Goal: Navigation & Orientation: Find specific page/section

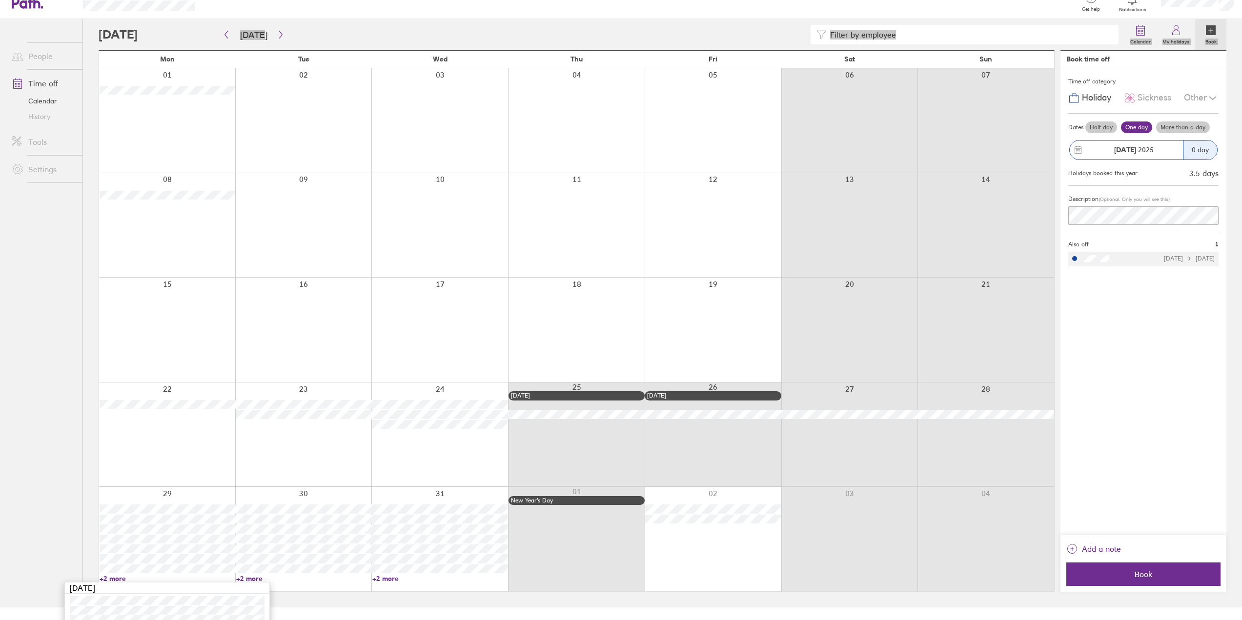
scroll to position [49, 0]
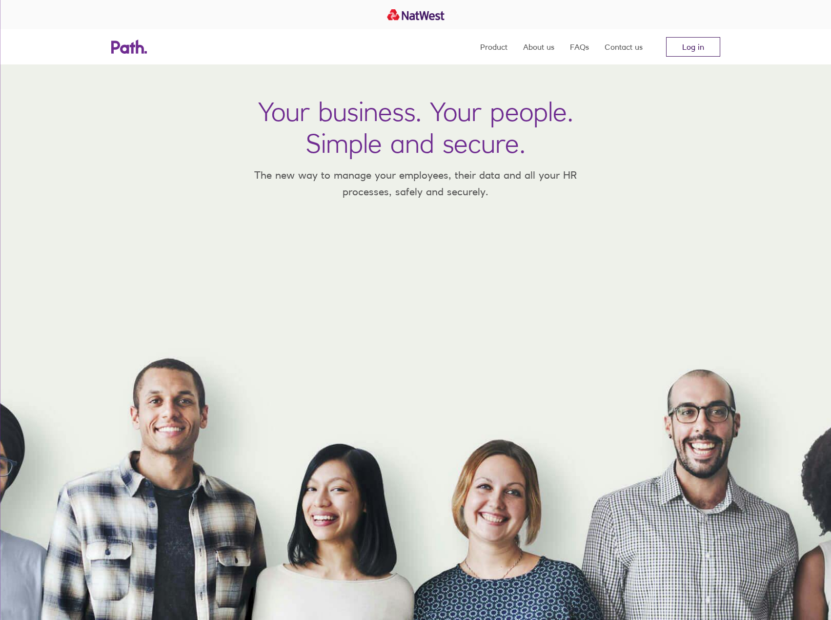
click at [706, 49] on link "Log in" at bounding box center [693, 47] width 54 height 20
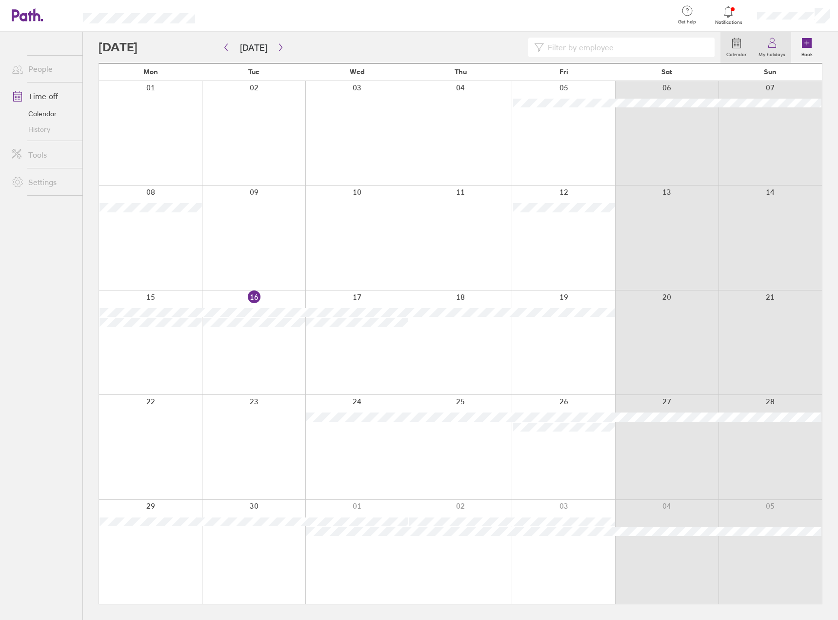
click at [776, 55] on label "My holidays" at bounding box center [772, 53] width 39 height 9
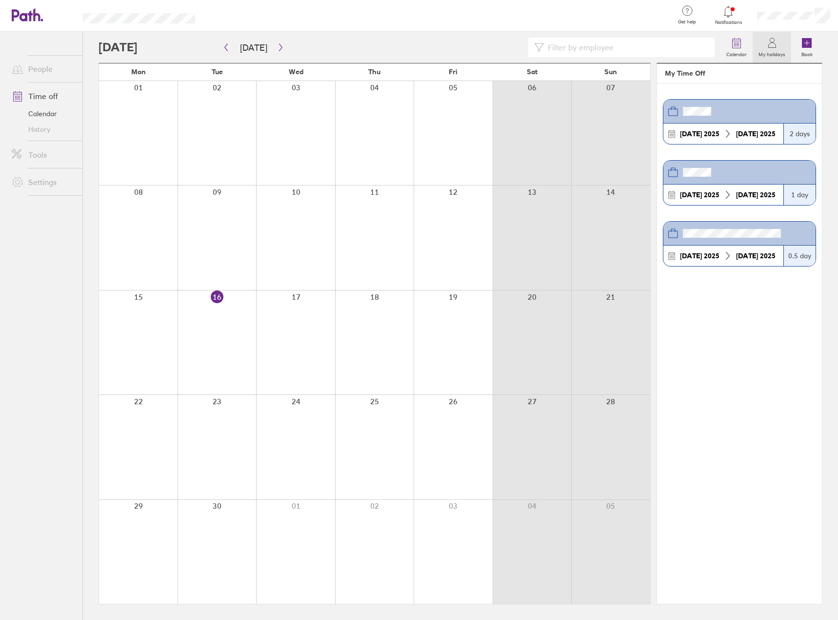
click at [47, 116] on link "Calendar" at bounding box center [43, 114] width 79 height 16
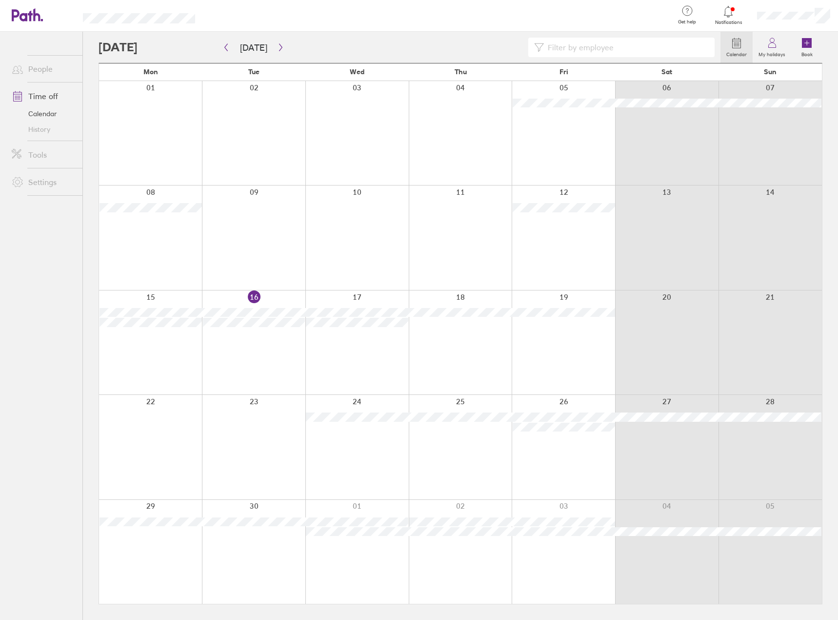
click at [52, 130] on link "History" at bounding box center [43, 129] width 79 height 16
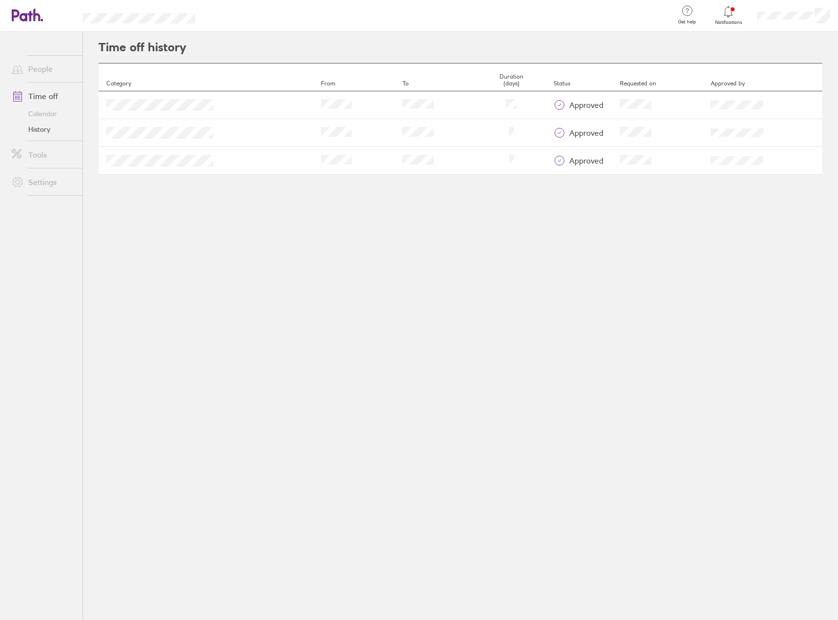
click at [734, 10] on icon at bounding box center [729, 12] width 12 height 12
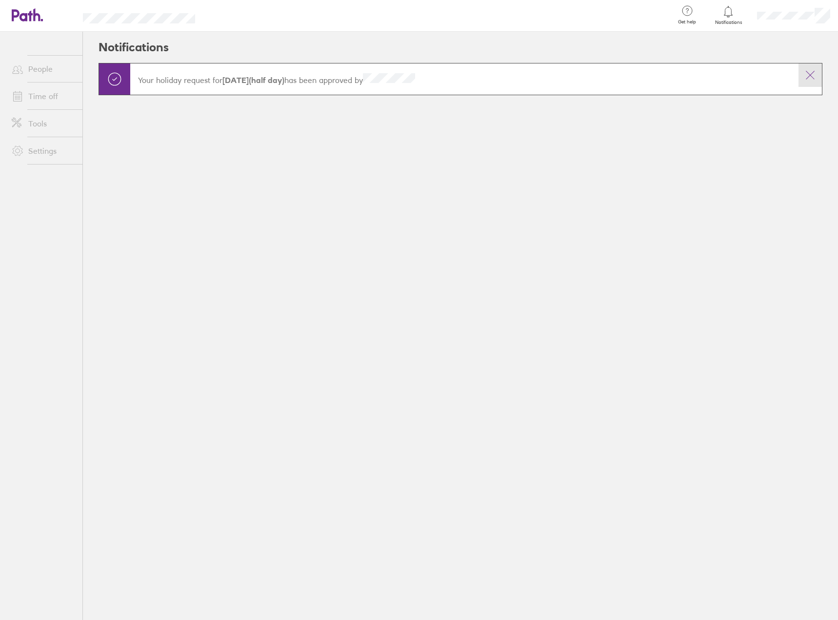
click at [806, 81] on button at bounding box center [810, 74] width 23 height 23
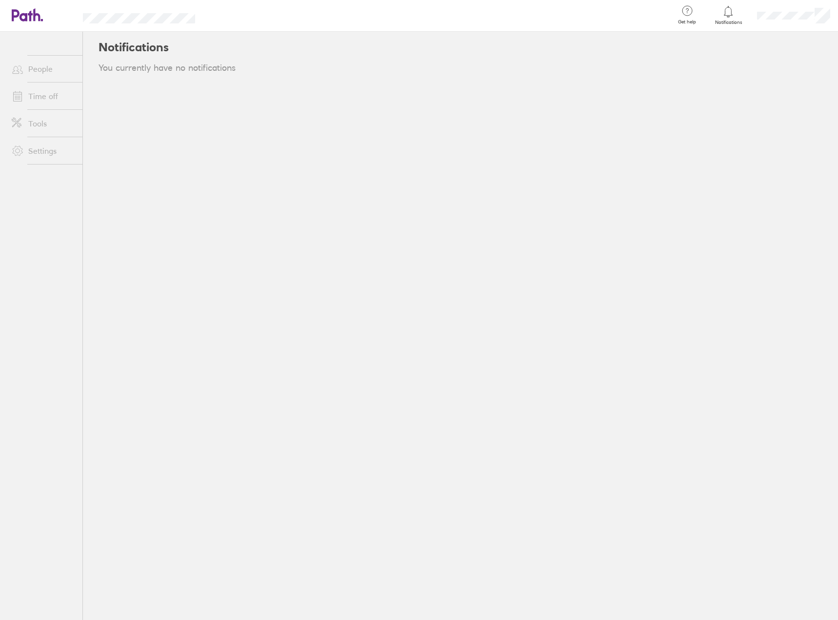
click at [51, 73] on link "People" at bounding box center [43, 69] width 79 height 20
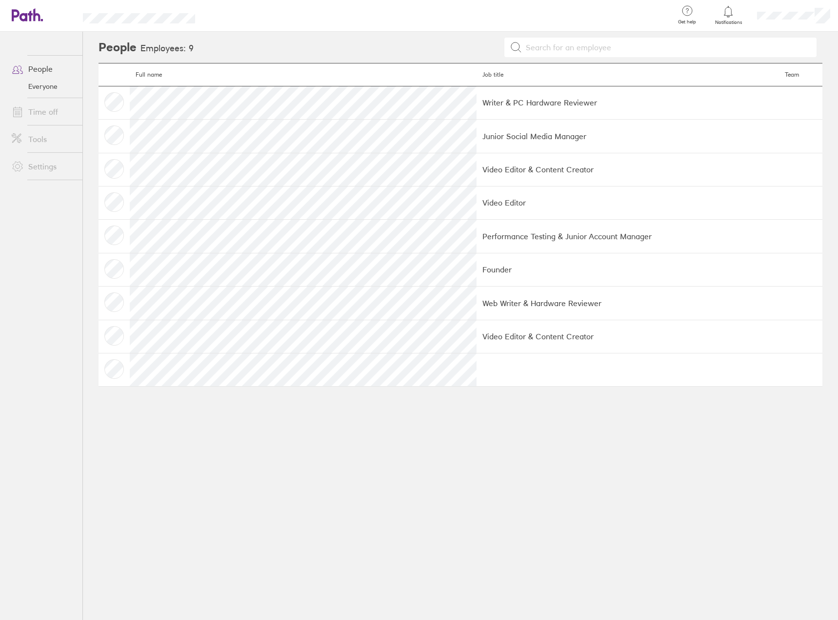
click at [119, 270] on td at bounding box center [114, 269] width 31 height 33
